Goal: Transaction & Acquisition: Book appointment/travel/reservation

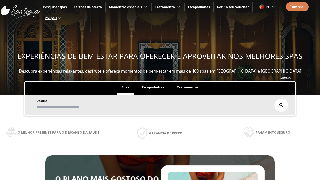
click at [153, 85] on span "Escapadinhas" at bounding box center [153, 87] width 22 height 5
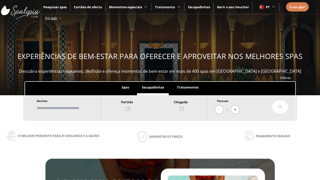
scroll to position [85, 0]
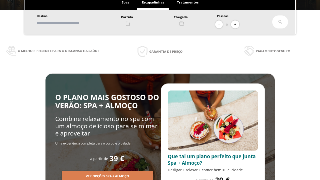
click at [71, 23] on input "text" at bounding box center [66, 23] width 62 height 9
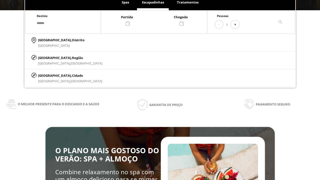
type input "******"
click at [50, 75] on p "[GEOGRAPHIC_DATA], Cidade" at bounding box center [70, 76] width 64 height 6
click at [159, 20] on div at bounding box center [154, 20] width 106 height 12
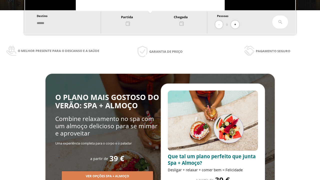
scroll to position [0, 0]
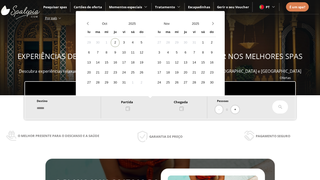
click at [137, 43] on div "4" at bounding box center [132, 42] width 9 height 9
click at [146, 43] on div "5" at bounding box center [141, 42] width 9 height 9
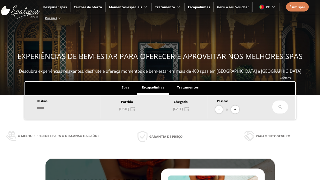
click at [237, 110] on button "+" at bounding box center [235, 110] width 8 height 8
click at [280, 107] on icon at bounding box center [280, 107] width 4 height 4
